Goal: Complete application form: Complete application form

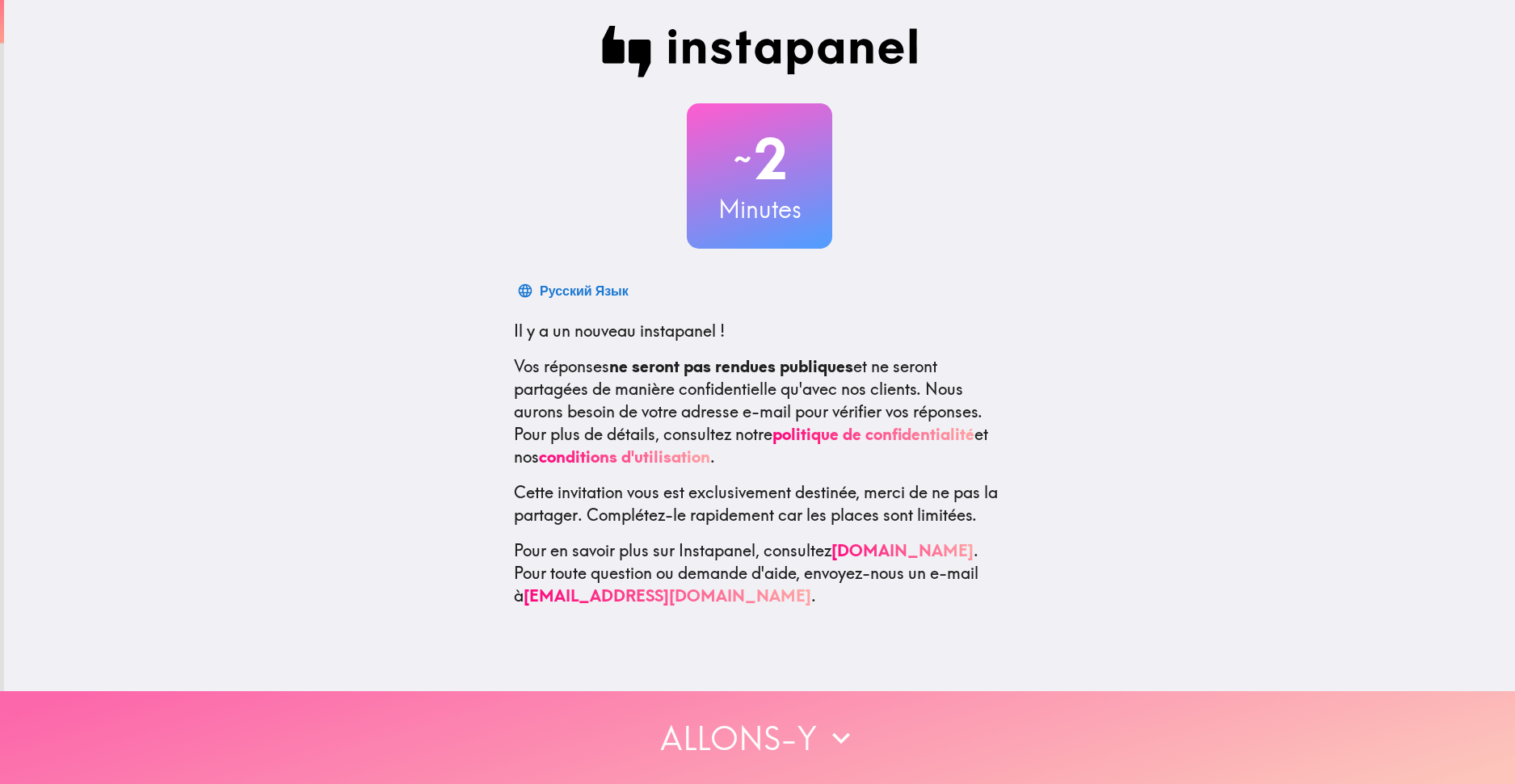
click at [768, 717] on button "Allons-y" at bounding box center [757, 738] width 1515 height 93
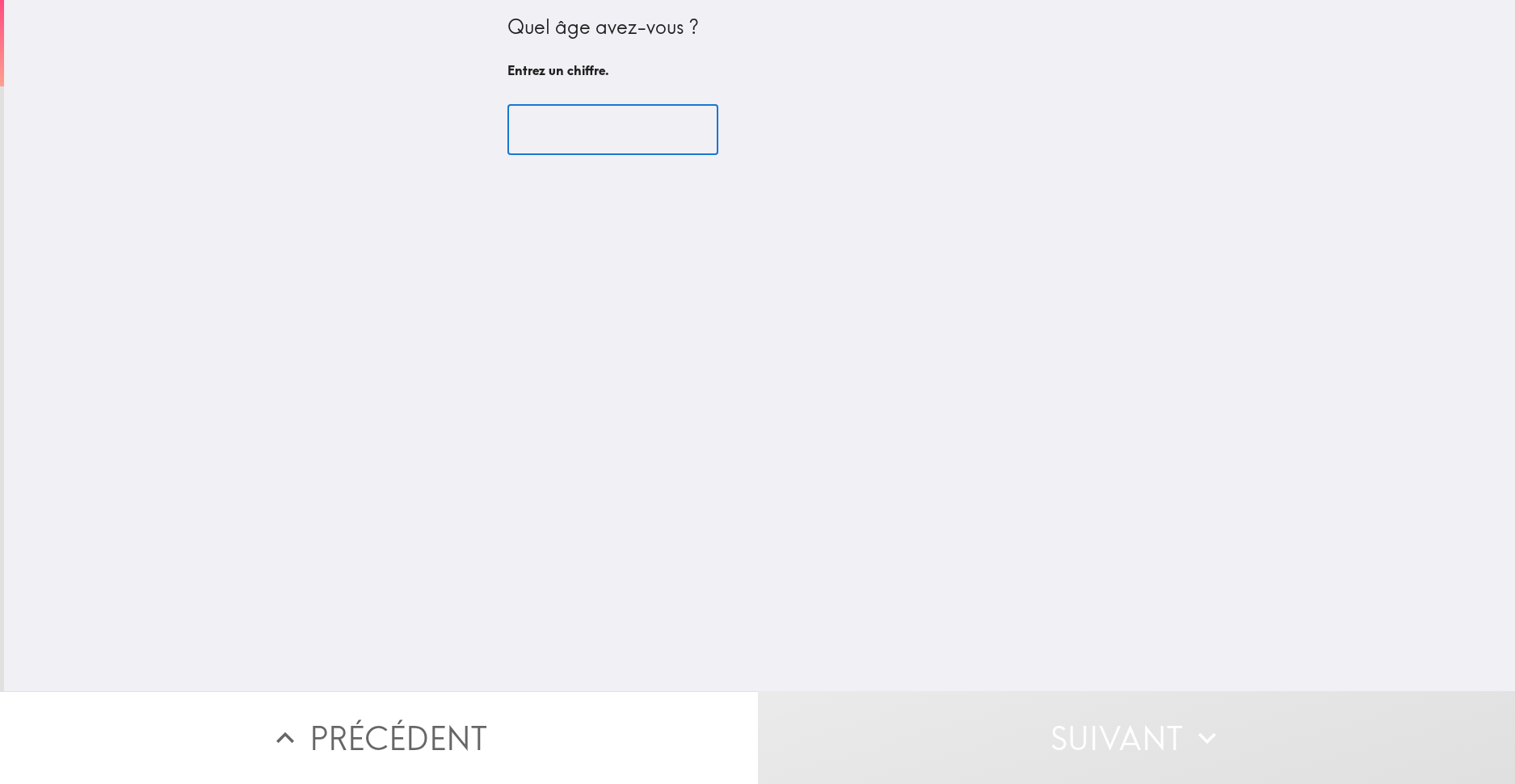
click at [594, 137] on input "number" at bounding box center [613, 130] width 211 height 50
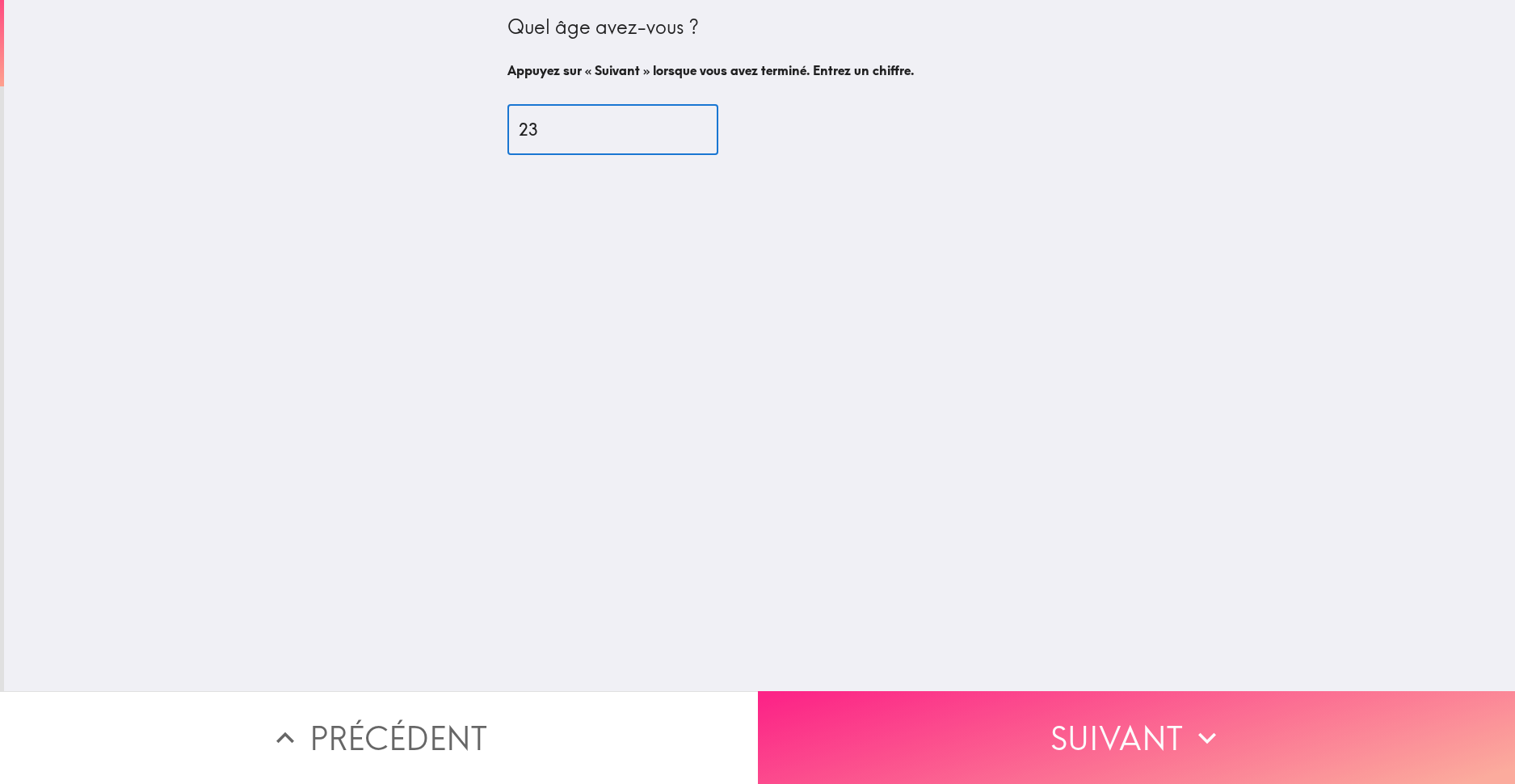
type input "23"
click at [1021, 704] on button "Suivant" at bounding box center [1136, 738] width 758 height 93
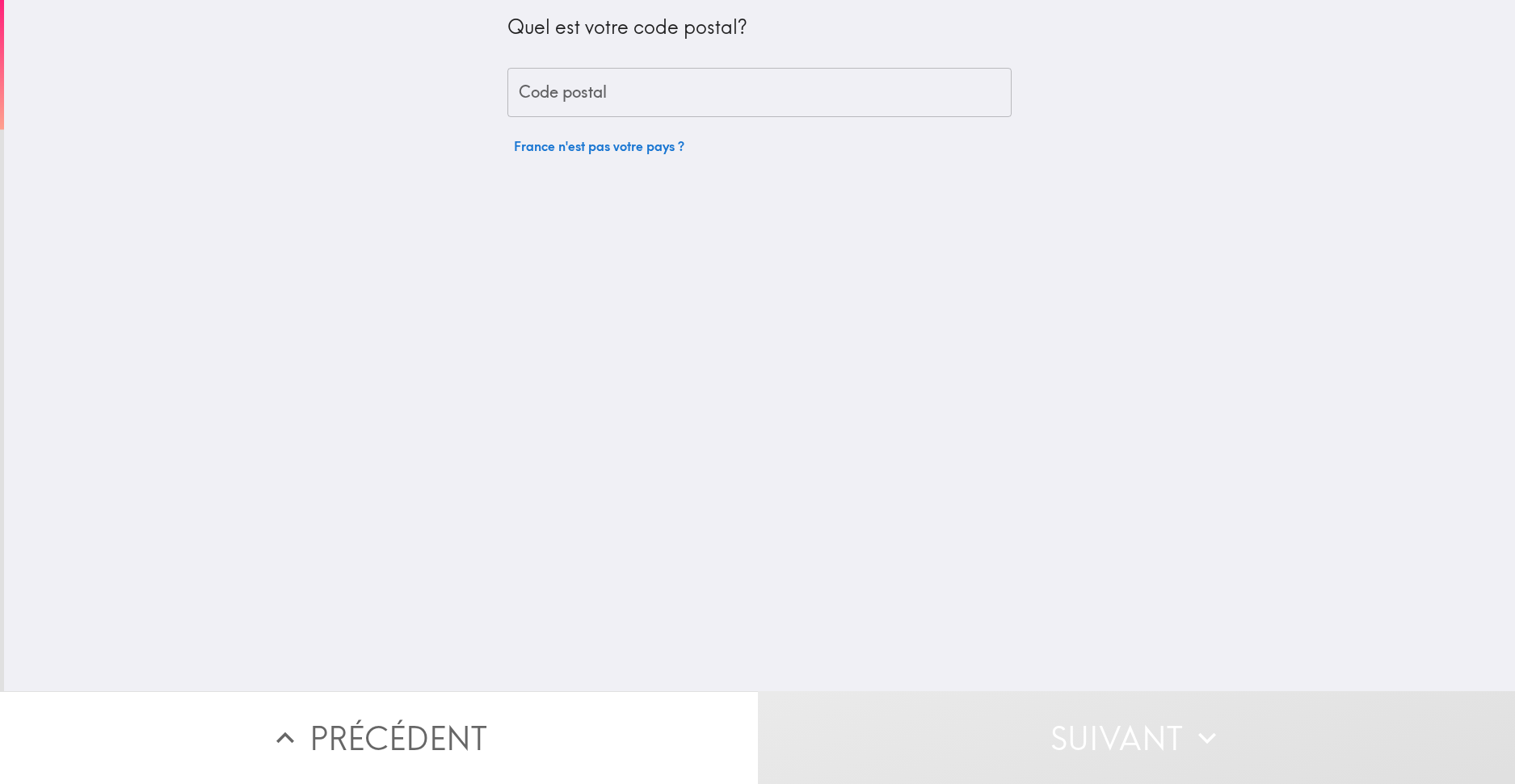
click at [584, 99] on input "Code postal" at bounding box center [759, 93] width 504 height 50
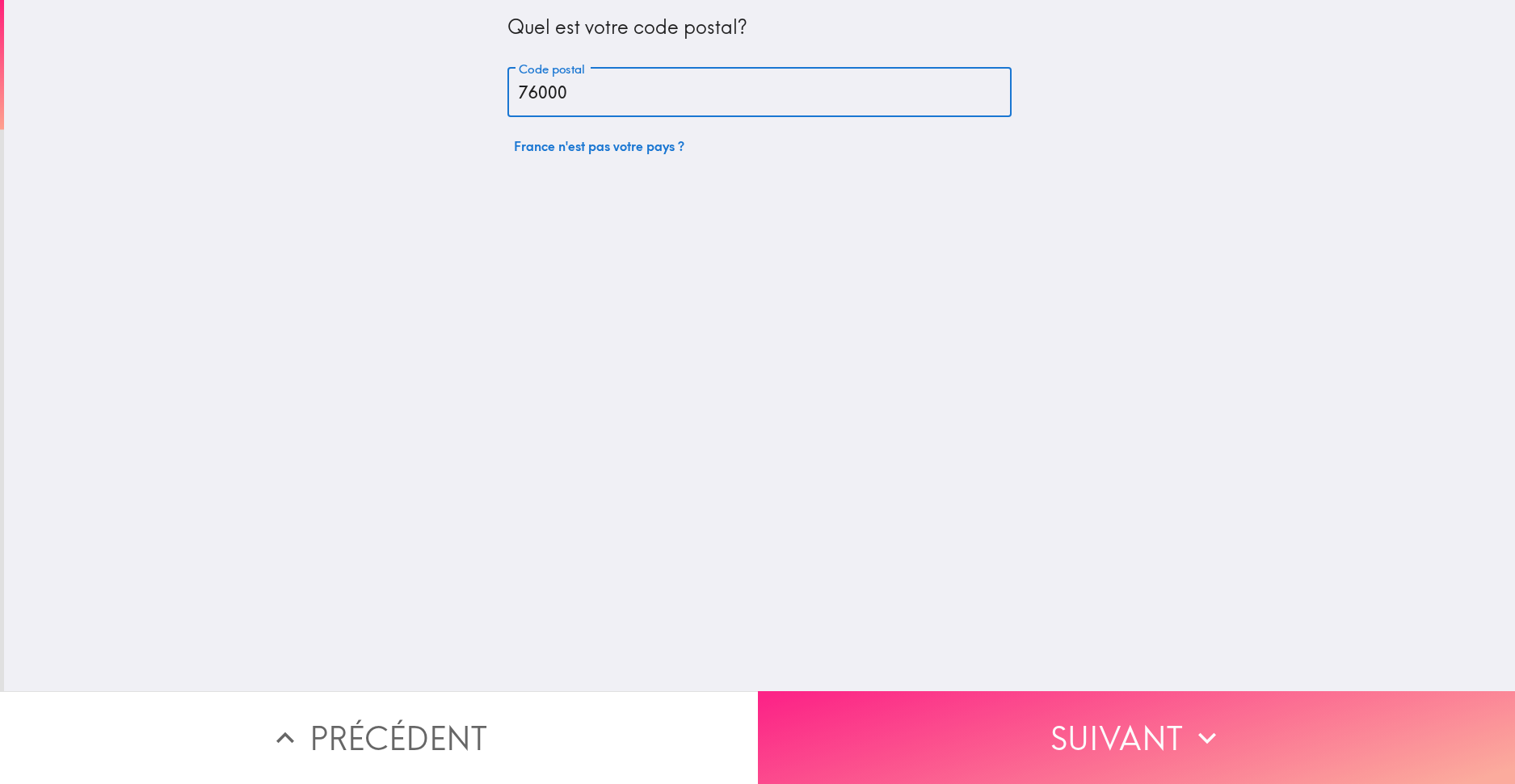
type input "76000"
click at [1053, 713] on button "Suivant" at bounding box center [1136, 738] width 758 height 93
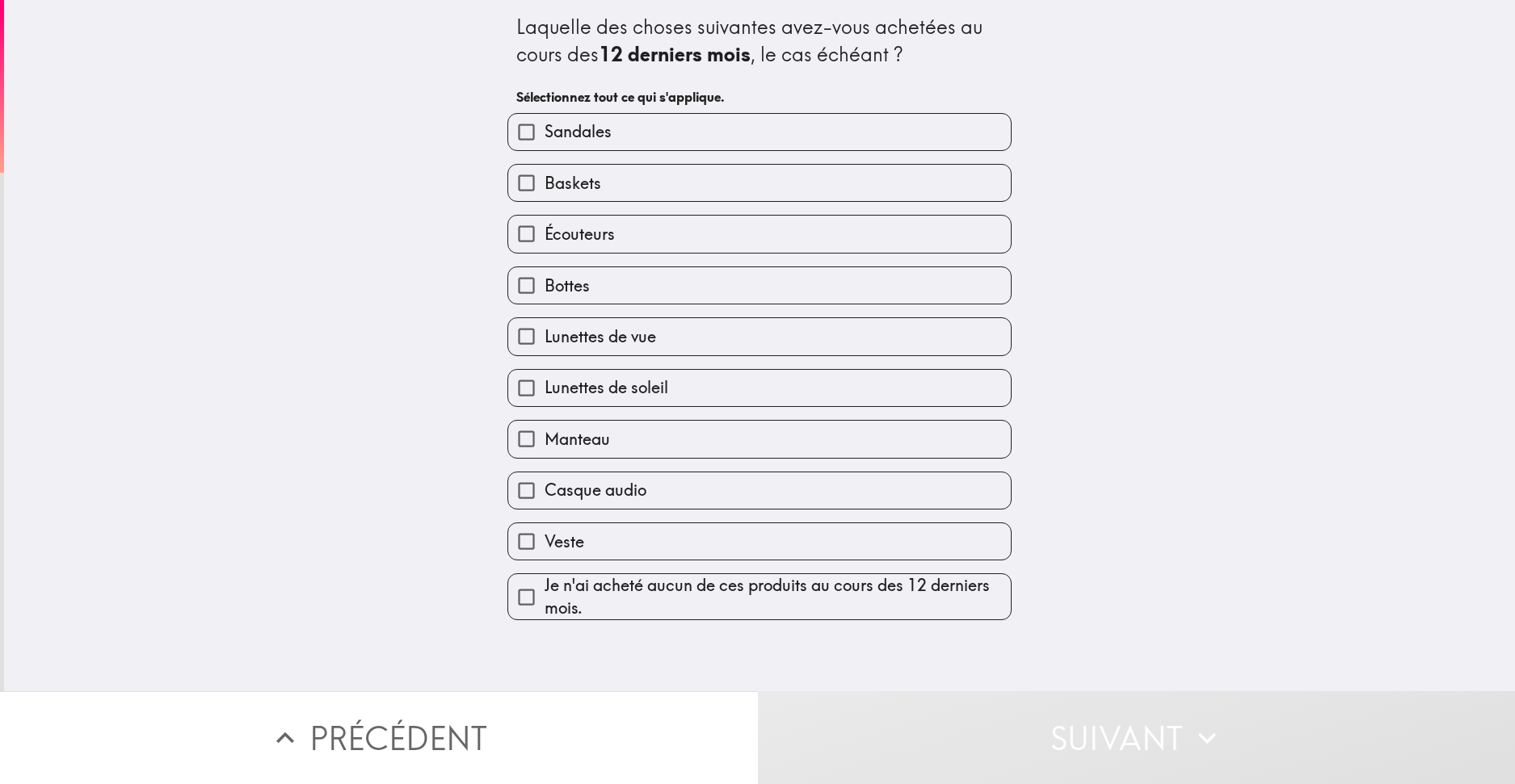
click at [583, 175] on span "Baskets" at bounding box center [573, 183] width 56 height 22
click at [545, 175] on input "Baskets" at bounding box center [526, 183] width 37 height 37
checkbox input "true"
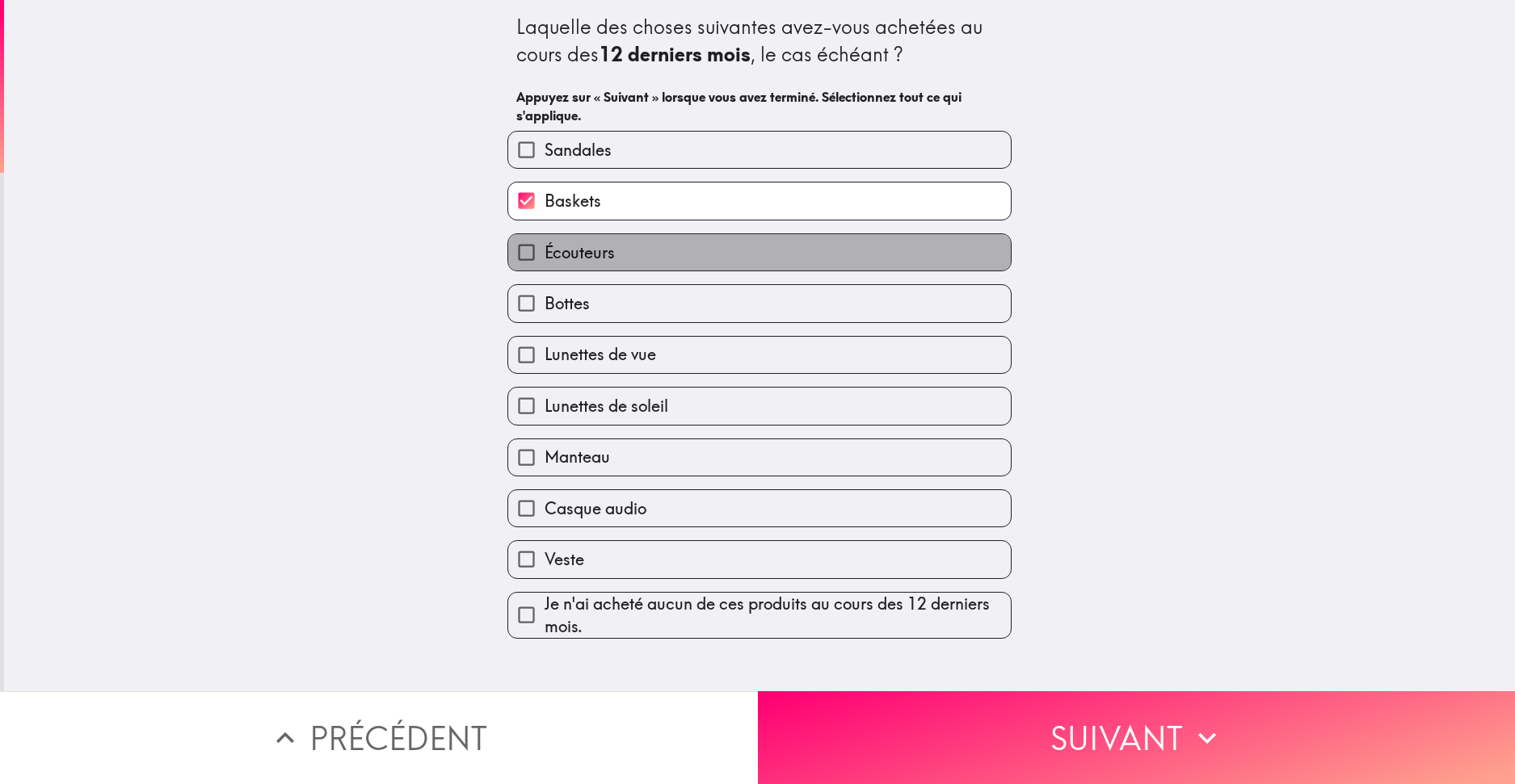
click at [600, 257] on span "Écouteurs" at bounding box center [579, 252] width 71 height 22
click at [545, 257] on input "Écouteurs" at bounding box center [526, 252] width 37 height 37
checkbox input "true"
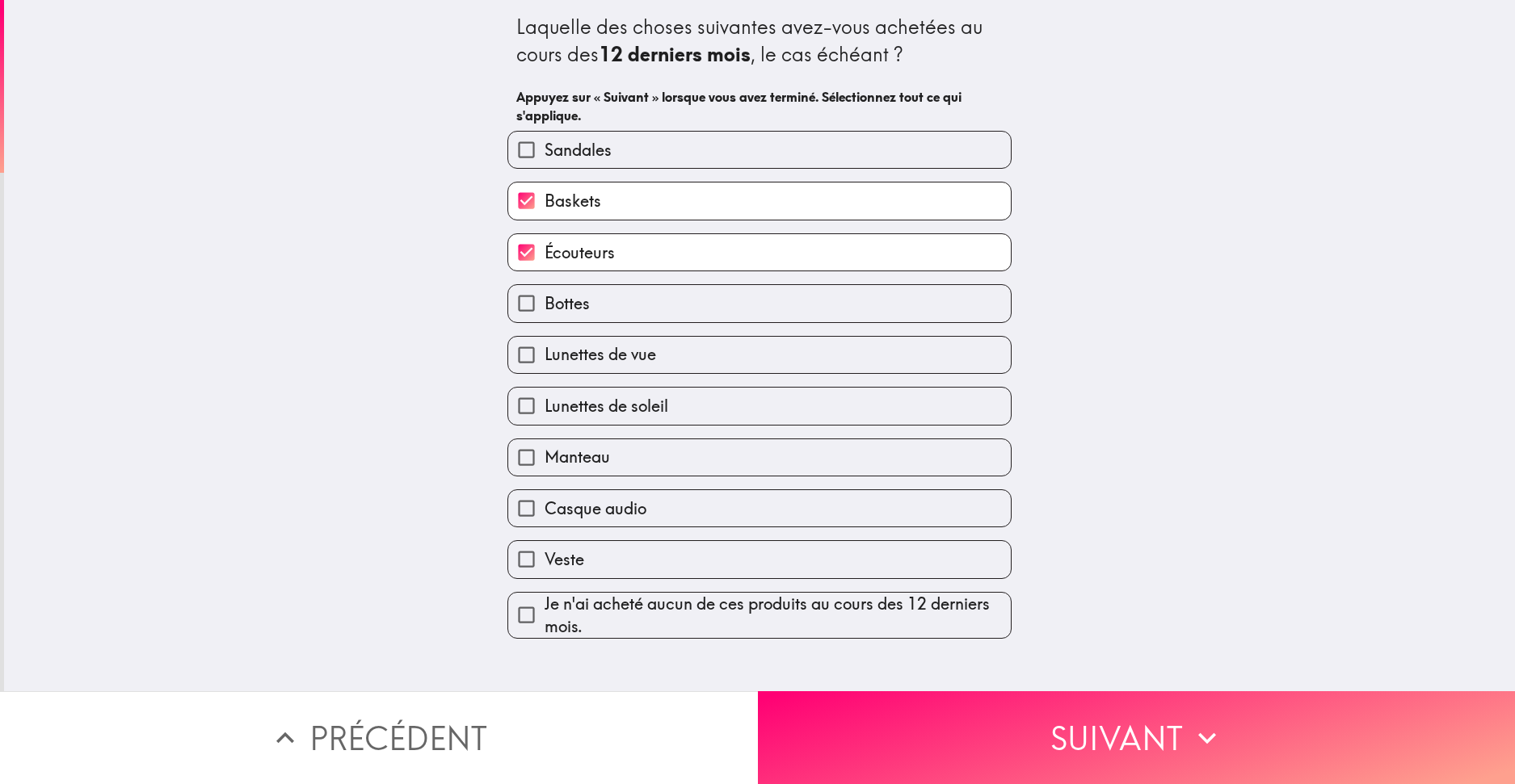
click at [565, 545] on label "Veste" at bounding box center [760, 559] width 503 height 37
click at [545, 545] on input "Veste" at bounding box center [526, 559] width 37 height 37
checkbox input "true"
click at [591, 502] on span "Casque audio" at bounding box center [595, 509] width 102 height 22
click at [545, 502] on input "Casque audio" at bounding box center [526, 509] width 37 height 37
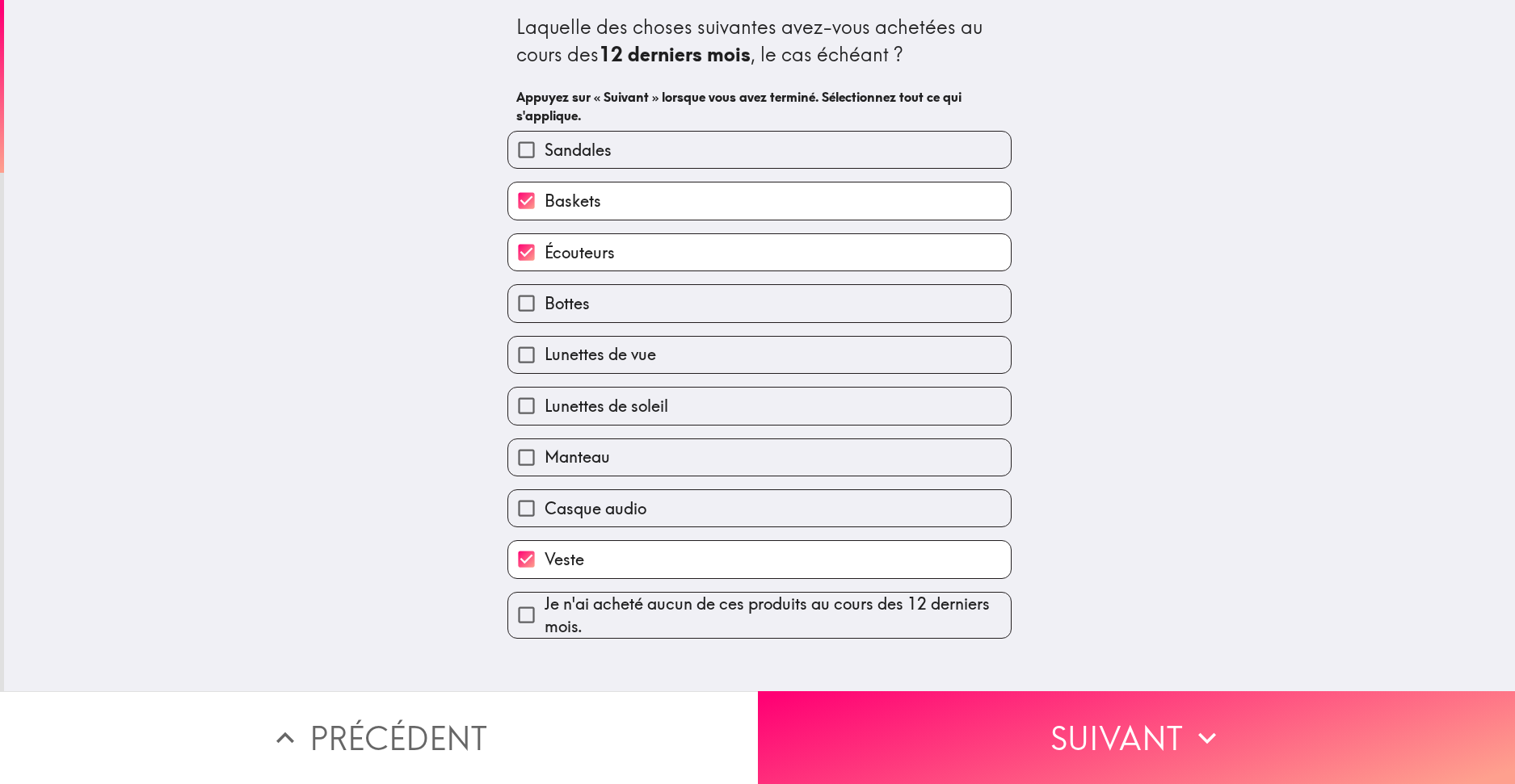
checkbox input "true"
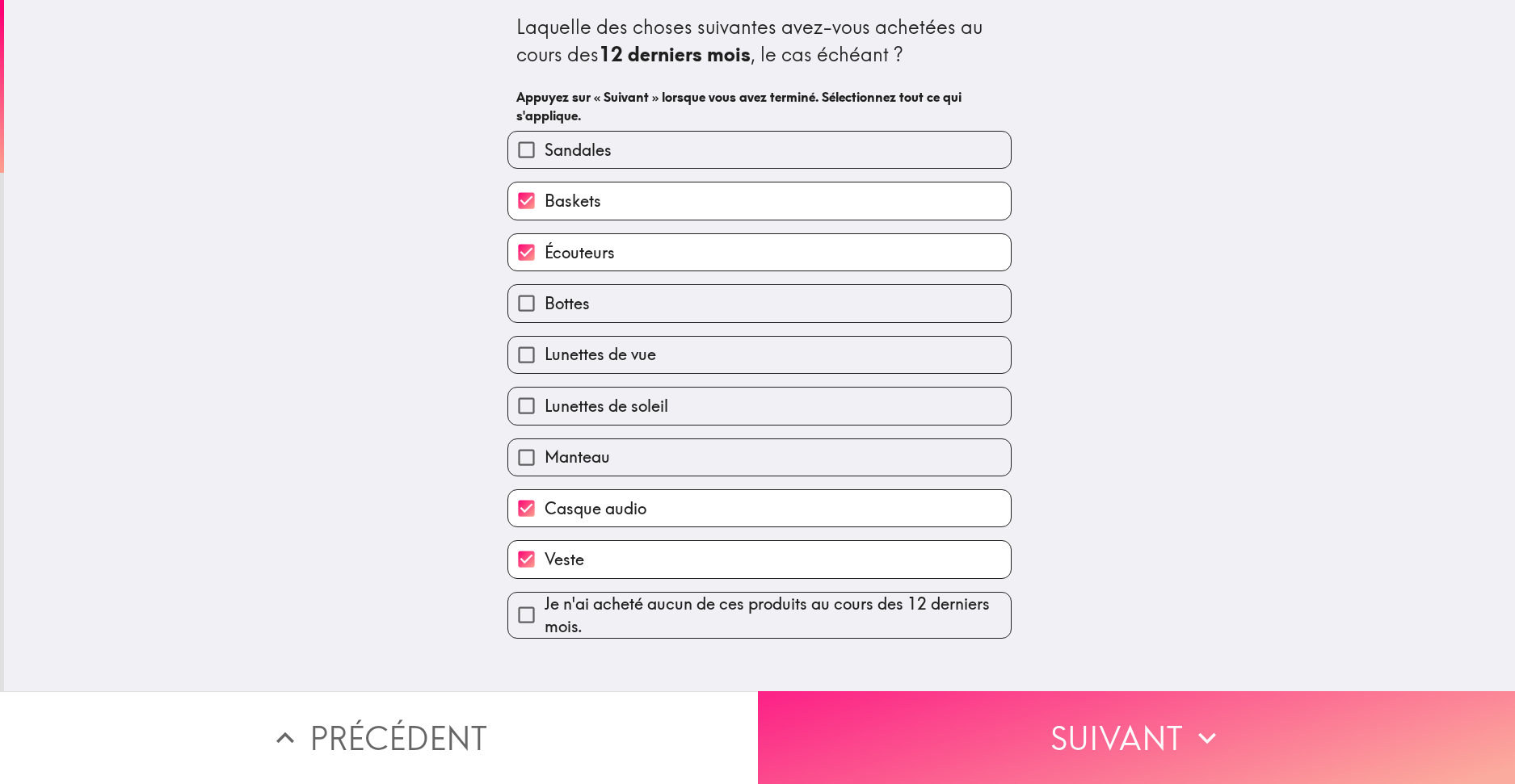
click at [980, 691] on button "Suivant" at bounding box center [1136, 738] width 758 height 93
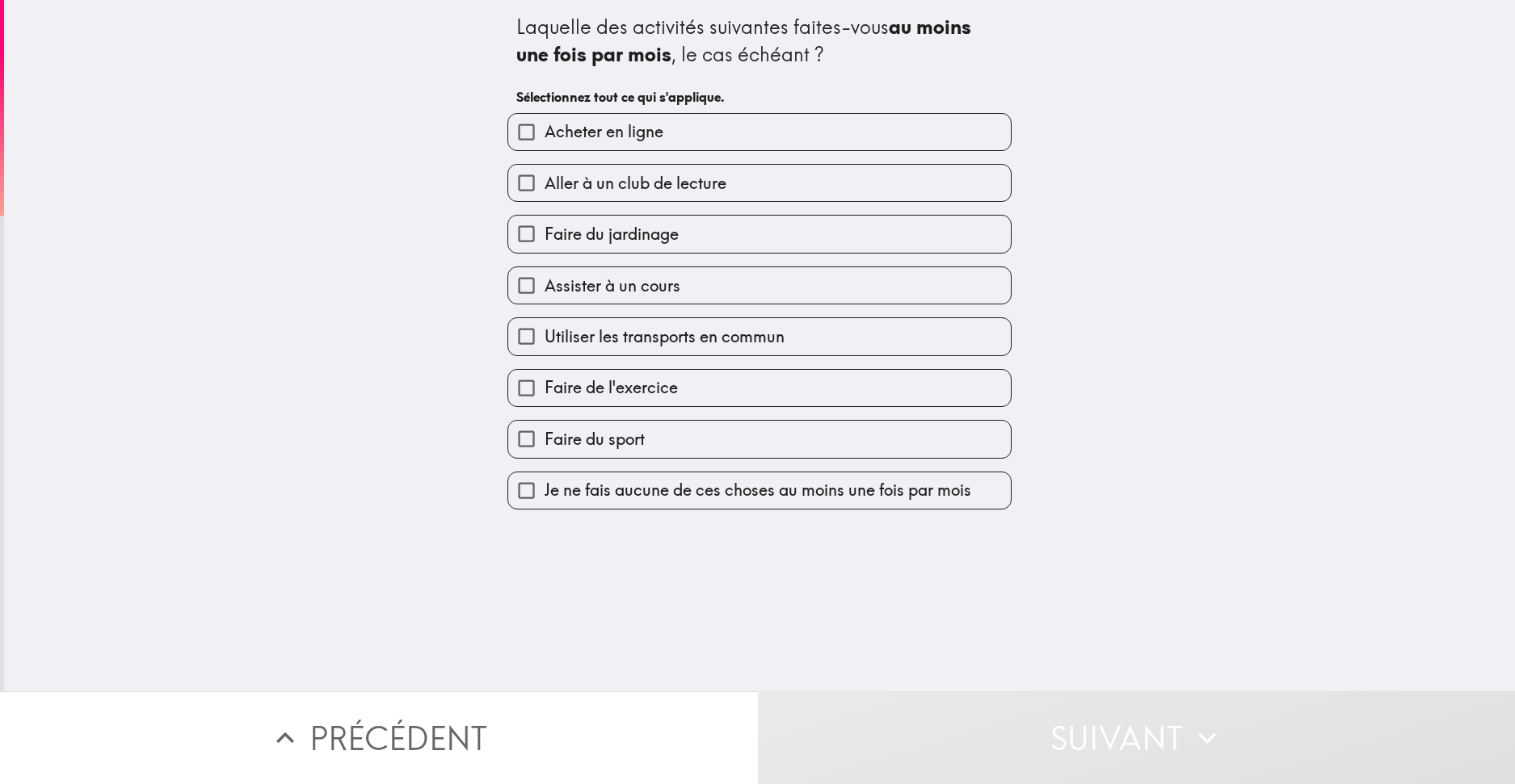
click at [579, 129] on span "Acheter en ligne" at bounding box center [604, 131] width 119 height 22
click at [545, 129] on input "Acheter en ligne" at bounding box center [526, 132] width 37 height 37
checkbox input "true"
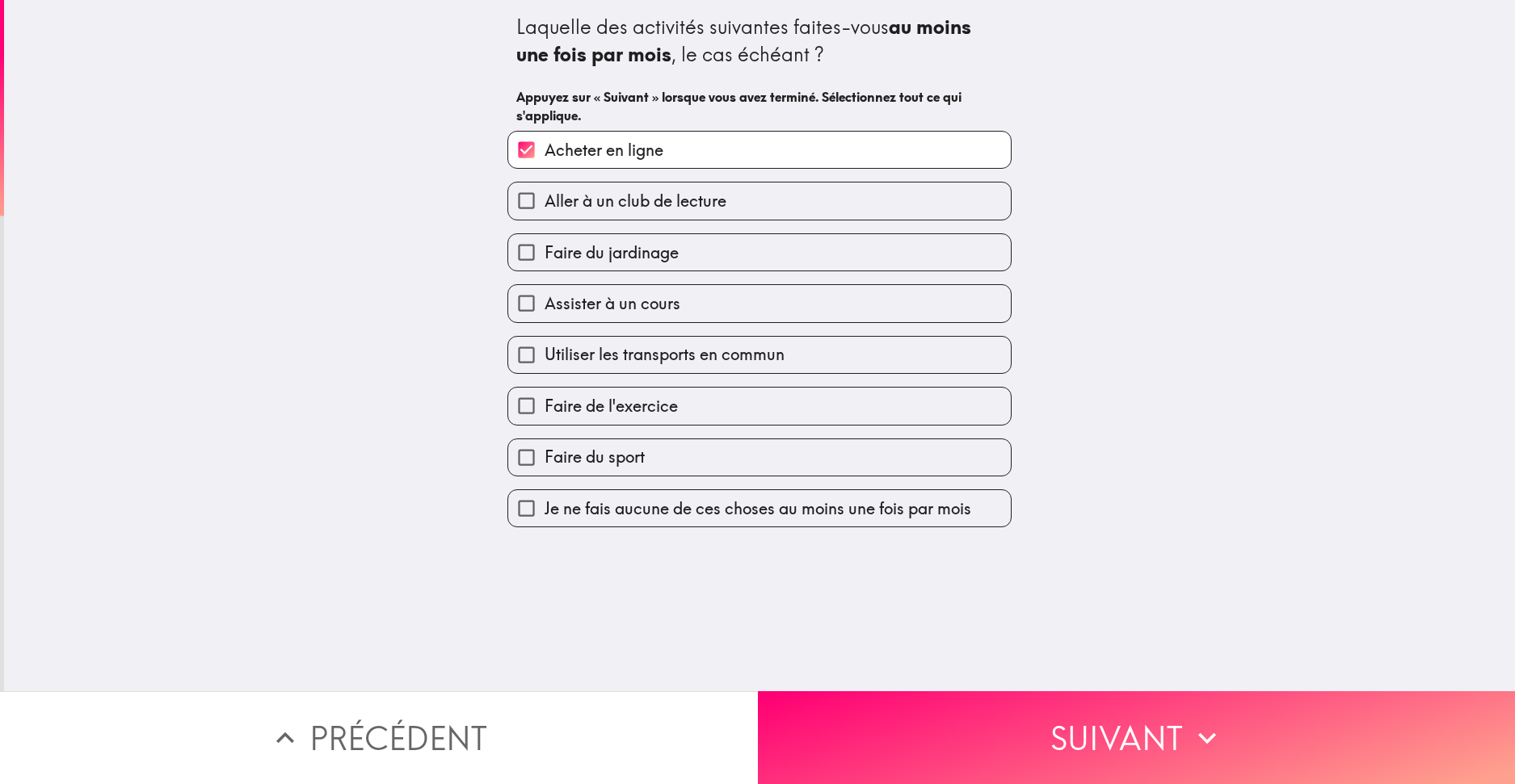
click at [603, 453] on span "Faire du sport" at bounding box center [594, 456] width 100 height 22
click at [545, 453] on input "Faire du sport" at bounding box center [526, 458] width 37 height 37
checkbox input "true"
click at [613, 409] on span "Faire de l'exercice" at bounding box center [611, 406] width 134 height 22
click at [545, 409] on input "Faire de l'exercice" at bounding box center [526, 406] width 37 height 37
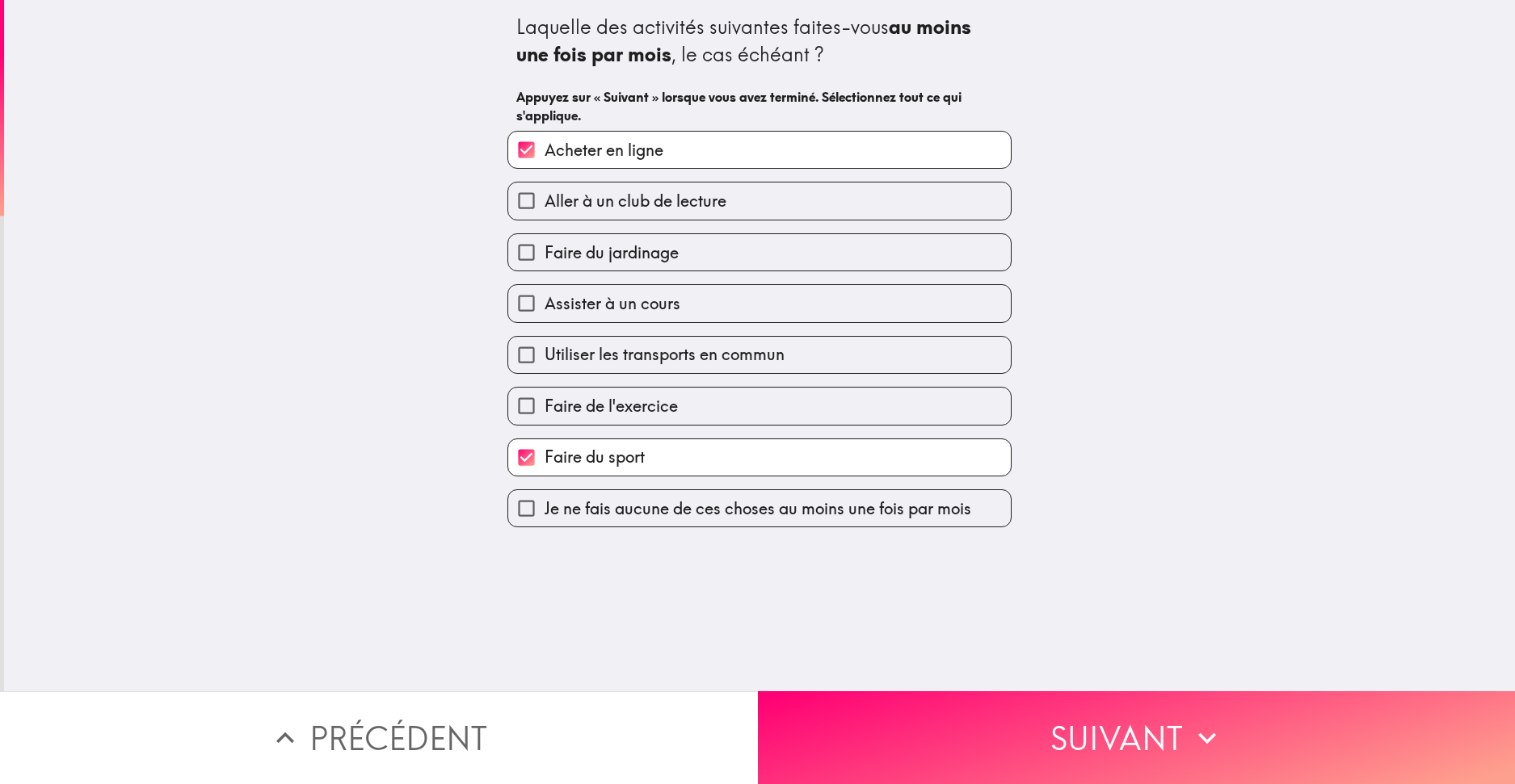
checkbox input "true"
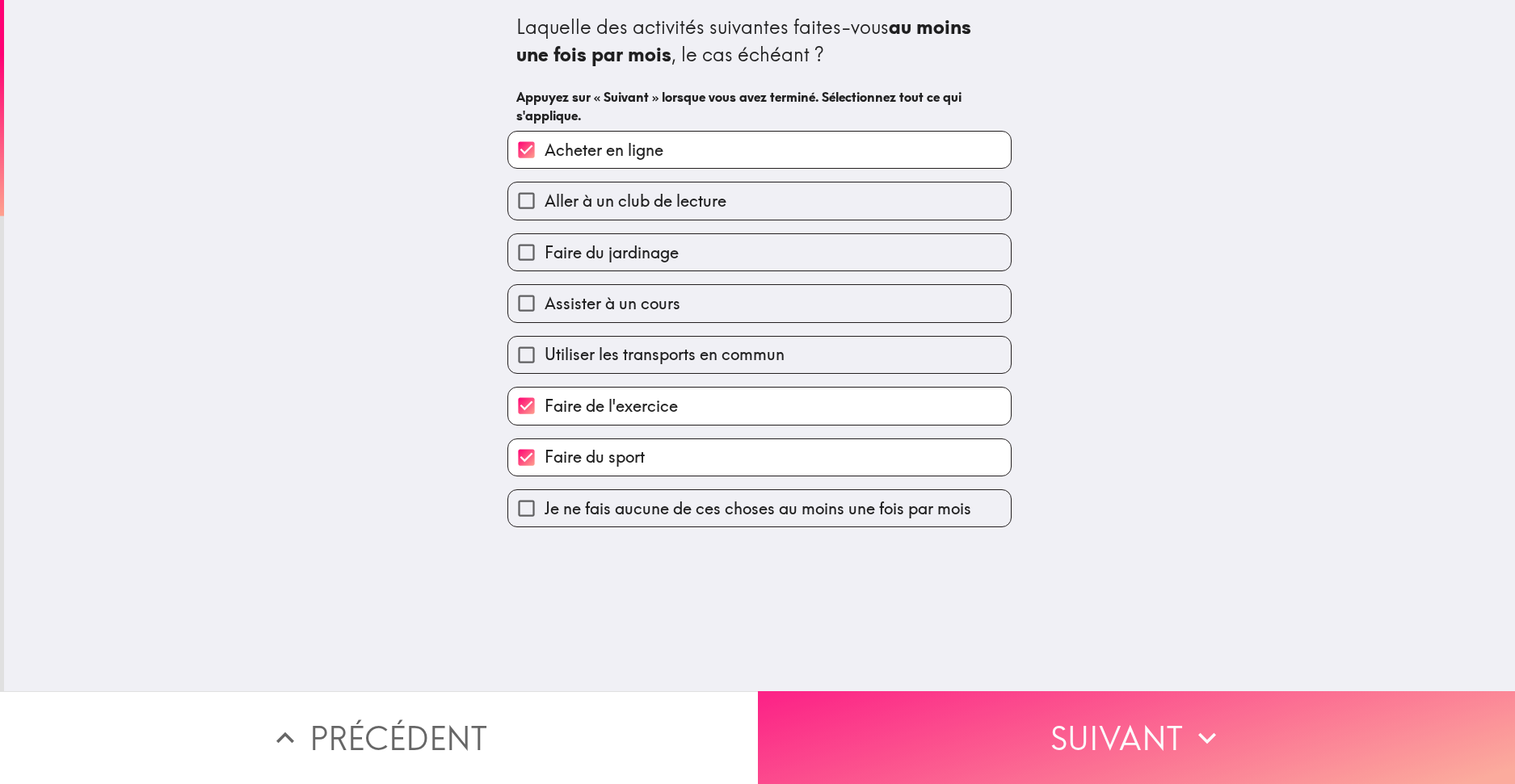
click at [914, 718] on button "Suivant" at bounding box center [1136, 738] width 758 height 93
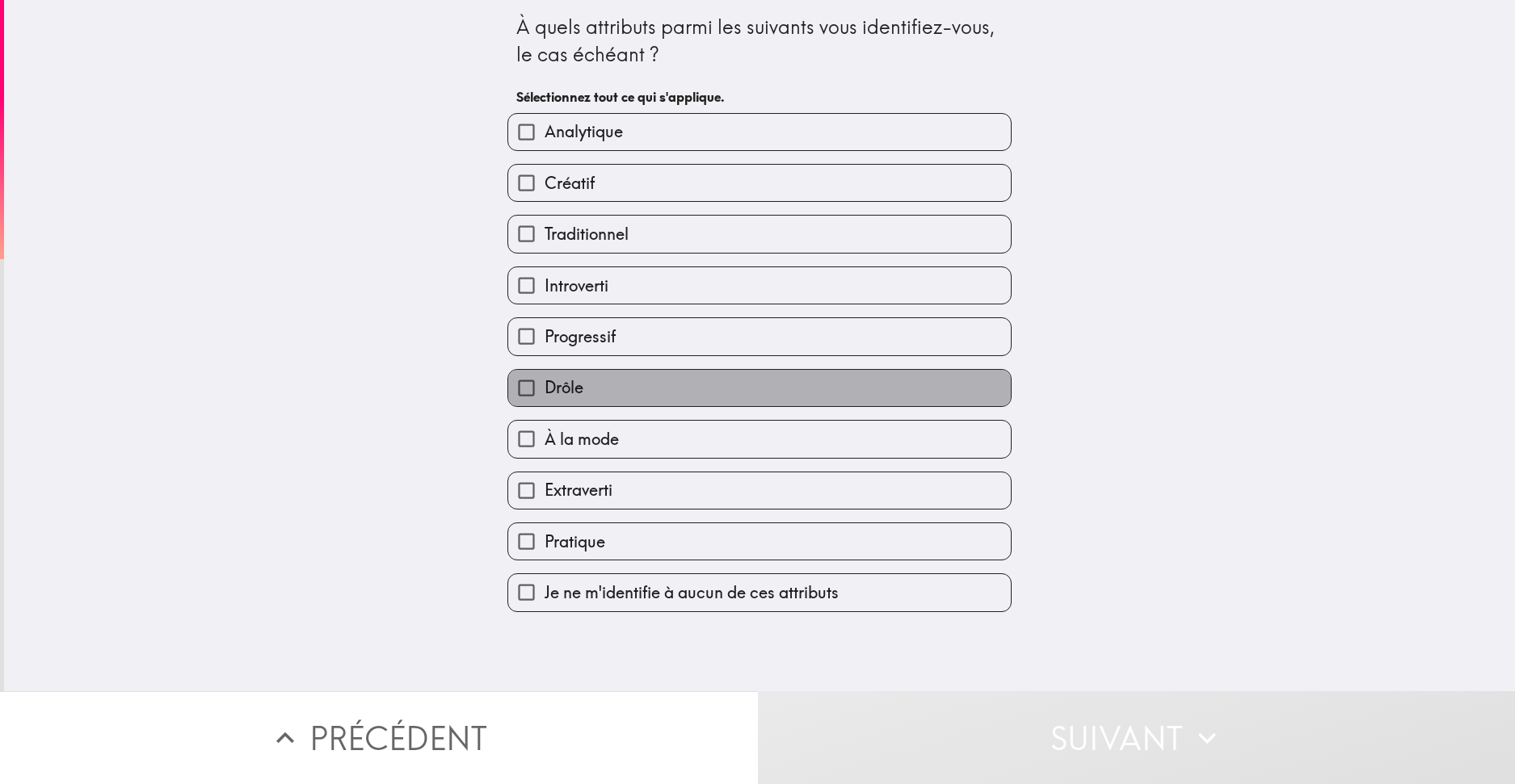
click at [578, 397] on label "Drôle" at bounding box center [760, 388] width 503 height 37
click at [545, 397] on input "Drôle" at bounding box center [526, 388] width 37 height 37
checkbox input "true"
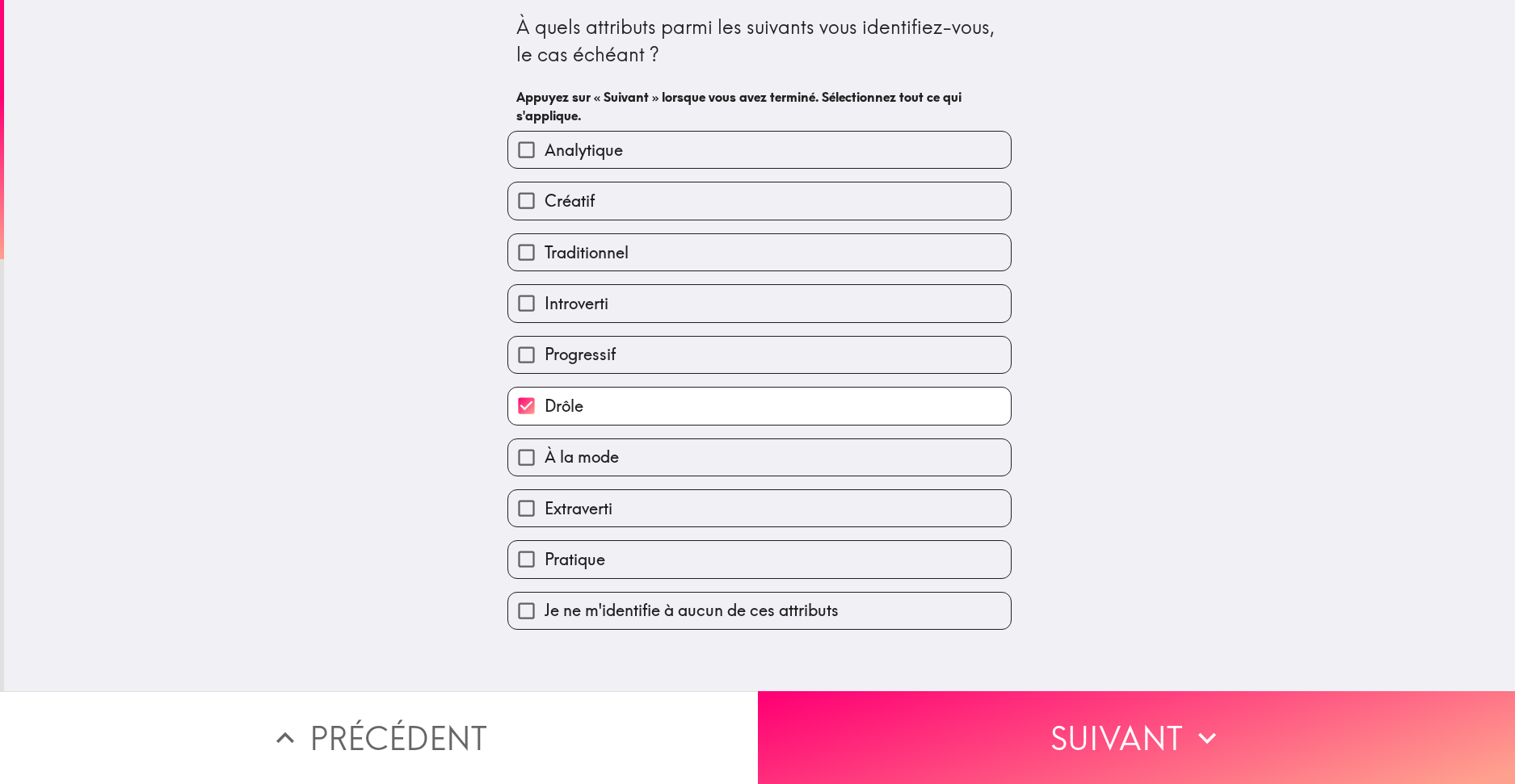
click at [614, 188] on label "Créatif" at bounding box center [760, 201] width 503 height 37
click at [545, 188] on input "Créatif" at bounding box center [526, 201] width 37 height 37
checkbox input "true"
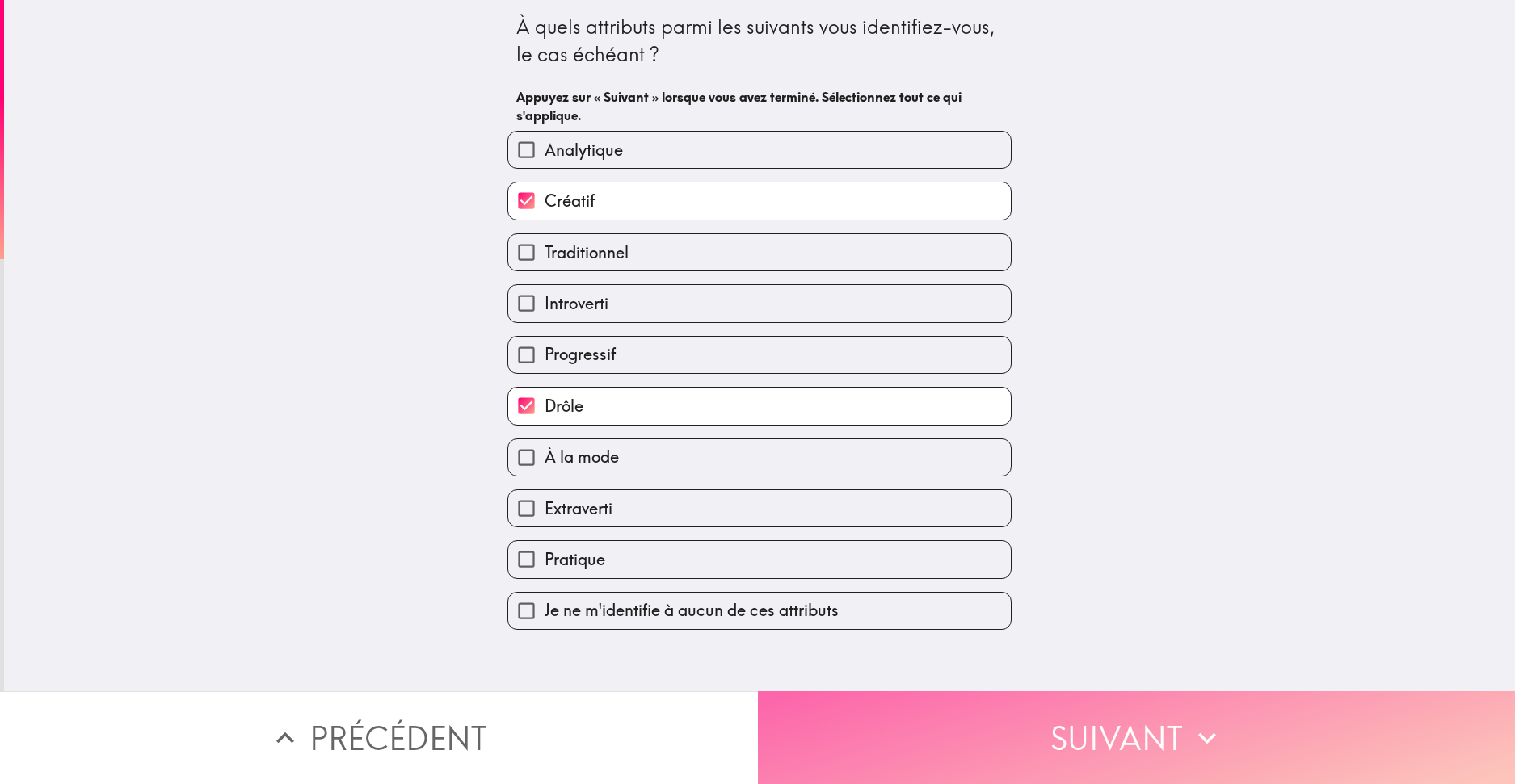
click at [1035, 747] on button "Suivant" at bounding box center [1136, 738] width 758 height 93
